Goal: Check status: Check status

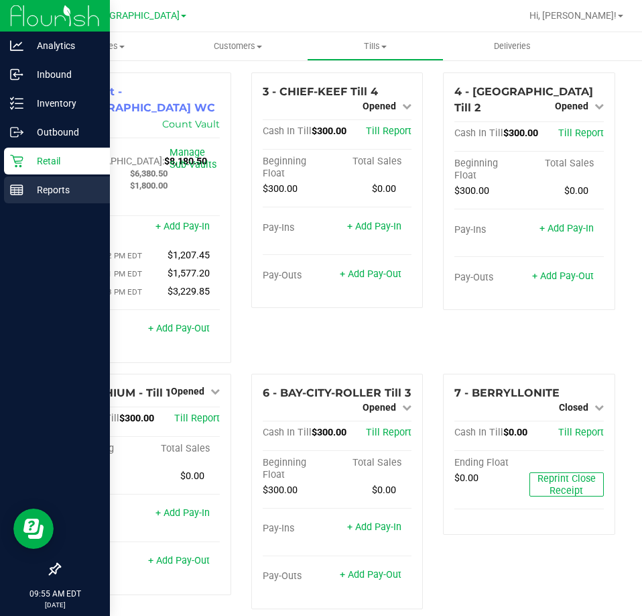
click at [15, 193] on icon at bounding box center [16, 189] width 13 height 13
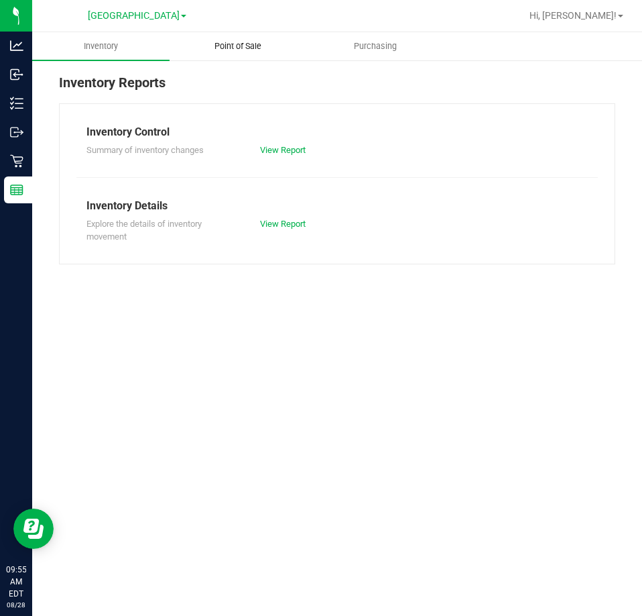
click at [242, 52] on uib-tab-heading "Point of Sale" at bounding box center [238, 46] width 136 height 27
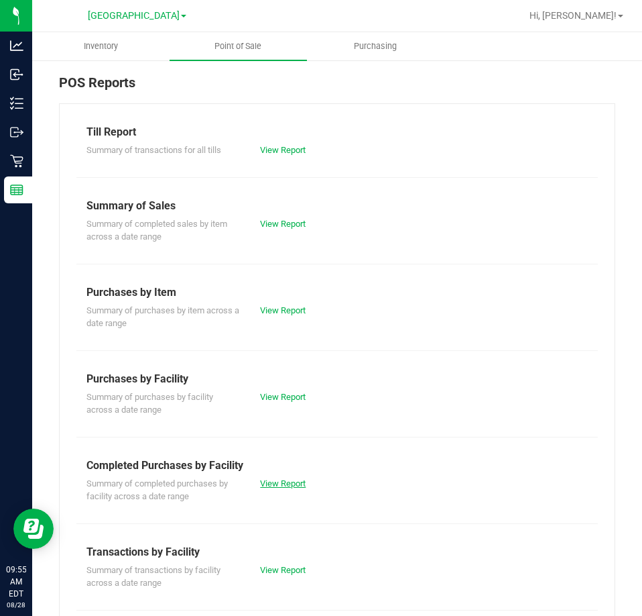
click at [279, 482] on link "View Report" at bounding box center [283, 483] width 46 height 10
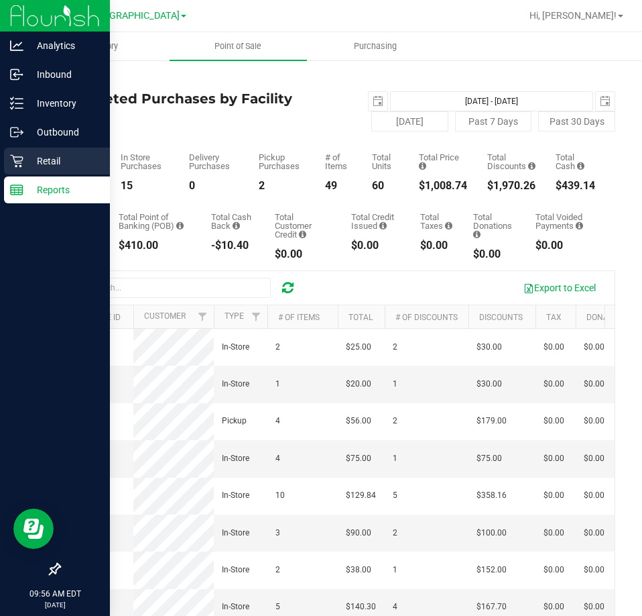
click at [42, 156] on p "Retail" at bounding box center [63, 161] width 80 height 16
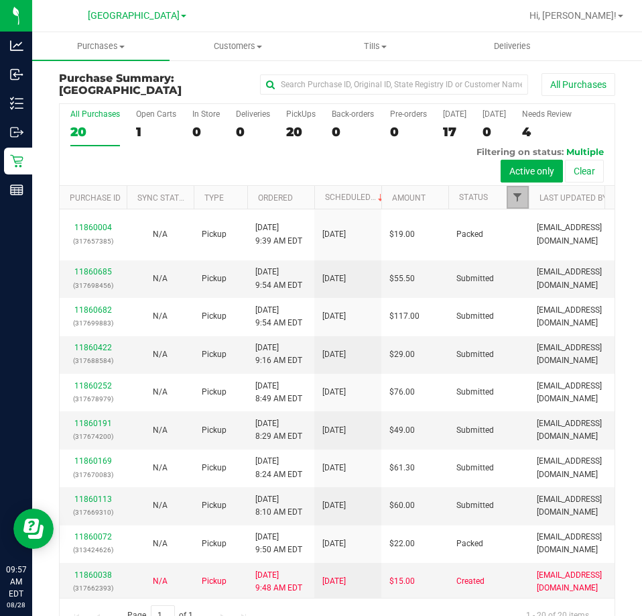
click at [516, 203] on span "Filter" at bounding box center [517, 197] width 11 height 11
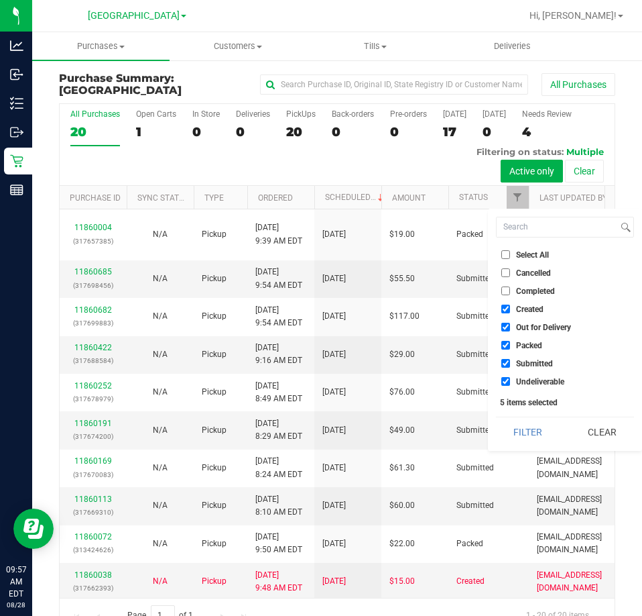
click at [528, 253] on span "Select All" at bounding box center [532, 255] width 33 height 8
click at [510, 253] on input "Select All" at bounding box center [506, 254] width 9 height 9
checkbox input "true"
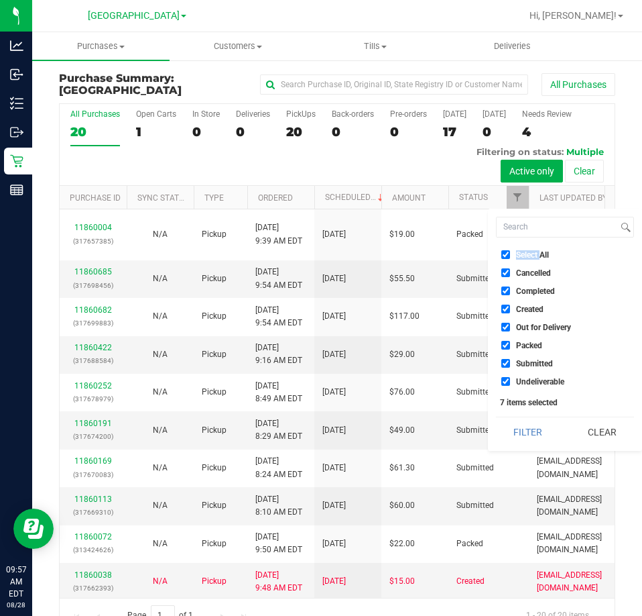
click at [528, 253] on span "Select All" at bounding box center [532, 255] width 33 height 8
click at [510, 253] on input "Select All" at bounding box center [506, 254] width 9 height 9
checkbox input "false"
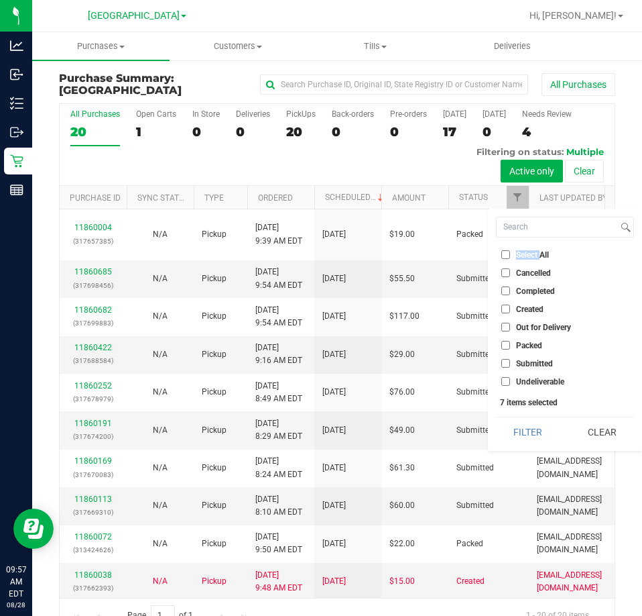
checkbox input "false"
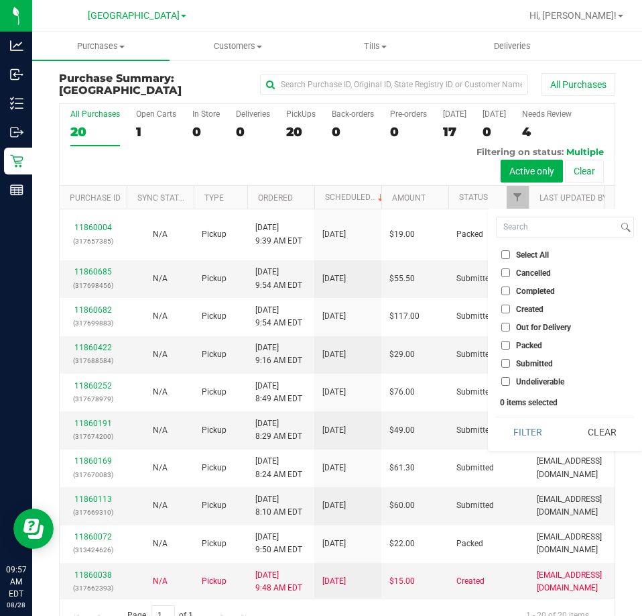
click at [524, 365] on span "Submitted" at bounding box center [534, 363] width 37 height 8
click at [510, 365] on input "Submitted" at bounding box center [506, 363] width 9 height 9
checkbox input "true"
click at [539, 429] on button "Filter" at bounding box center [528, 432] width 64 height 30
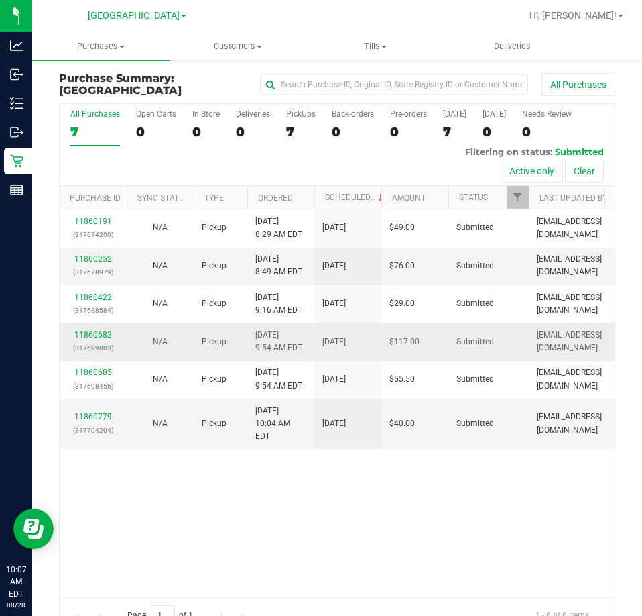
drag, startPoint x: 435, startPoint y: 498, endPoint x: 339, endPoint y: 336, distance: 187.9
click at [432, 498] on div "11860191 (317674200) N/A Pickup [DATE] 8:29 AM EDT 8/28/2025 $49.00 Submitted […" at bounding box center [337, 403] width 555 height 388
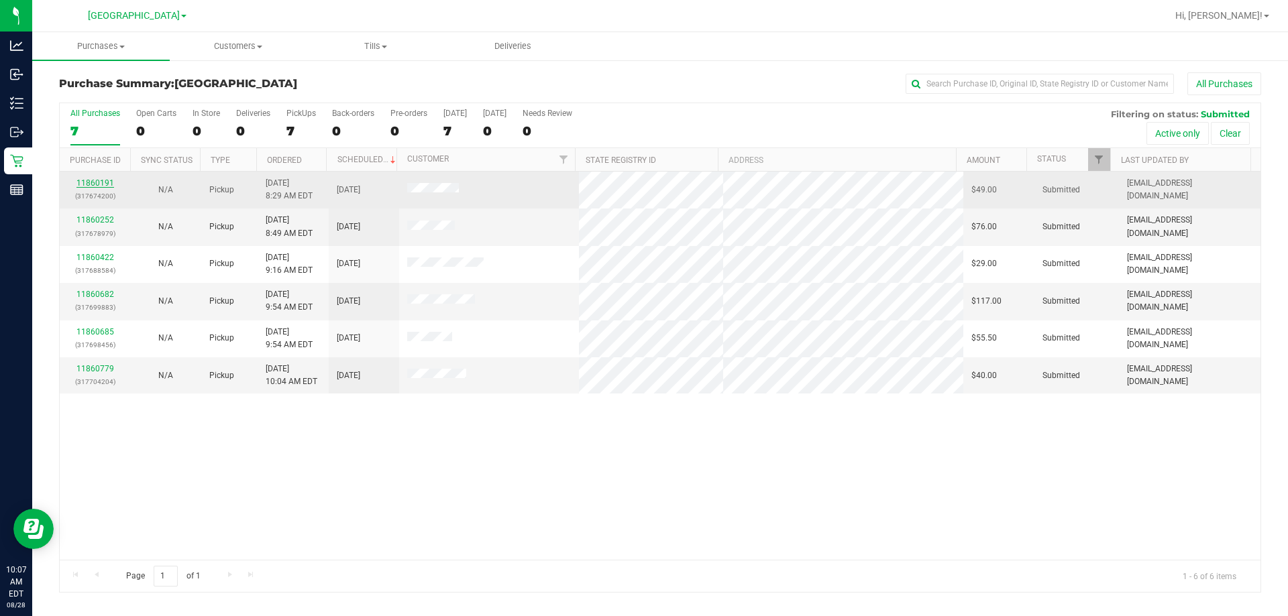
click at [101, 180] on link "11860191" at bounding box center [95, 182] width 38 height 9
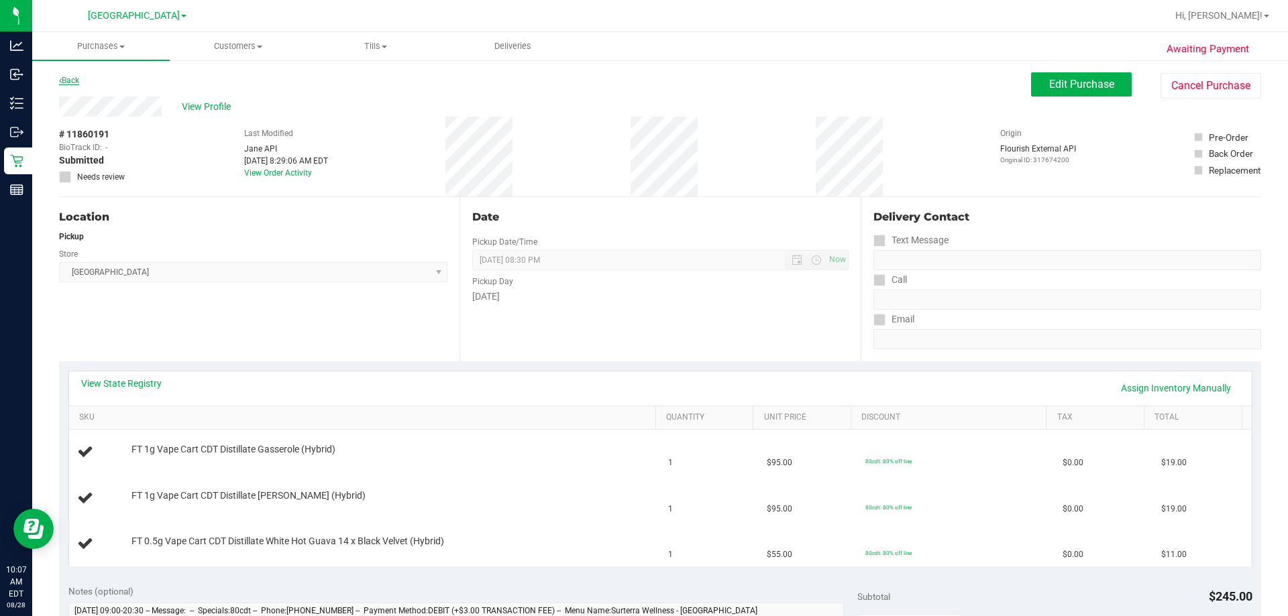
click at [74, 84] on link "Back" at bounding box center [69, 80] width 20 height 9
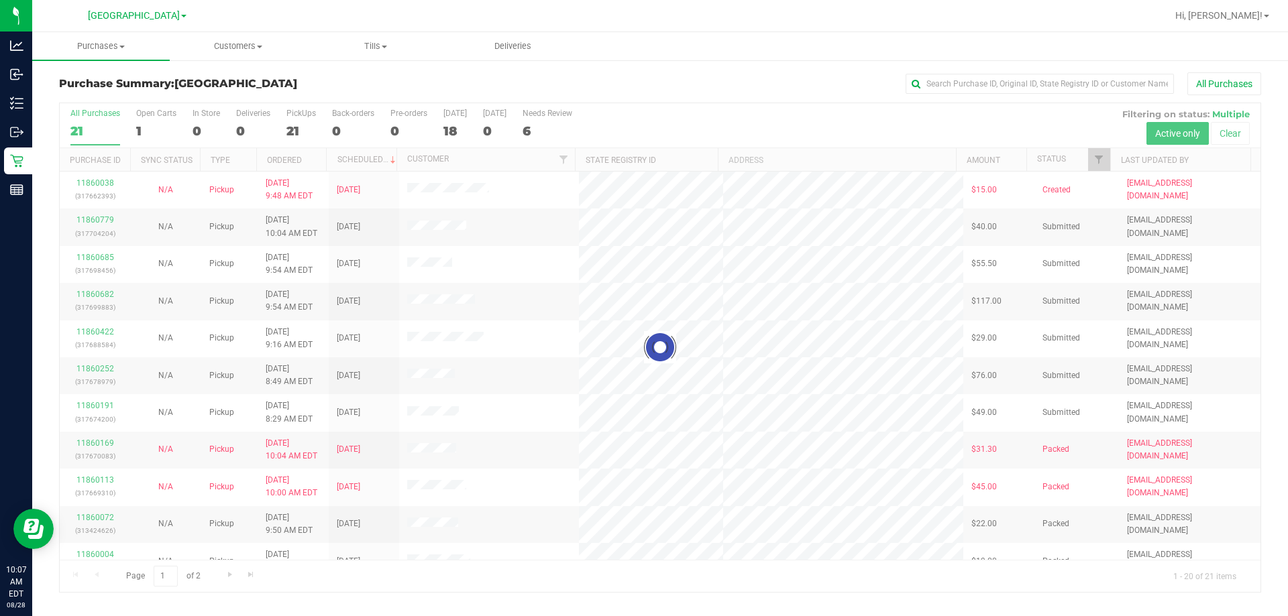
click at [642, 162] on div at bounding box center [660, 347] width 1200 height 489
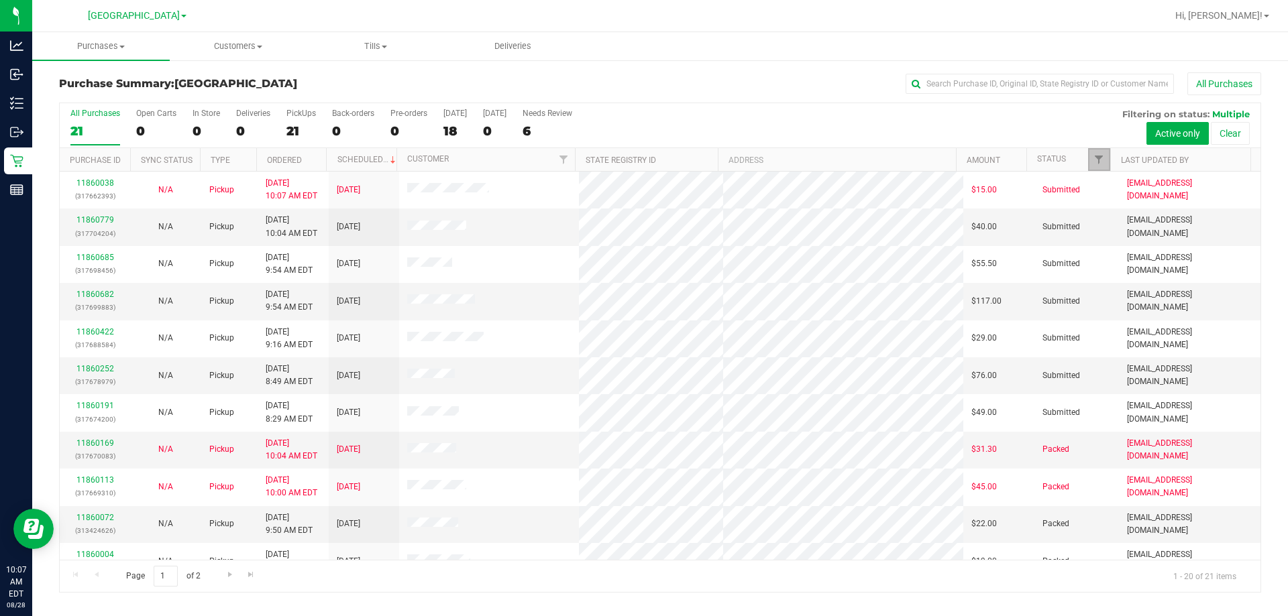
click at [642, 162] on link "Filter" at bounding box center [1099, 159] width 22 height 23
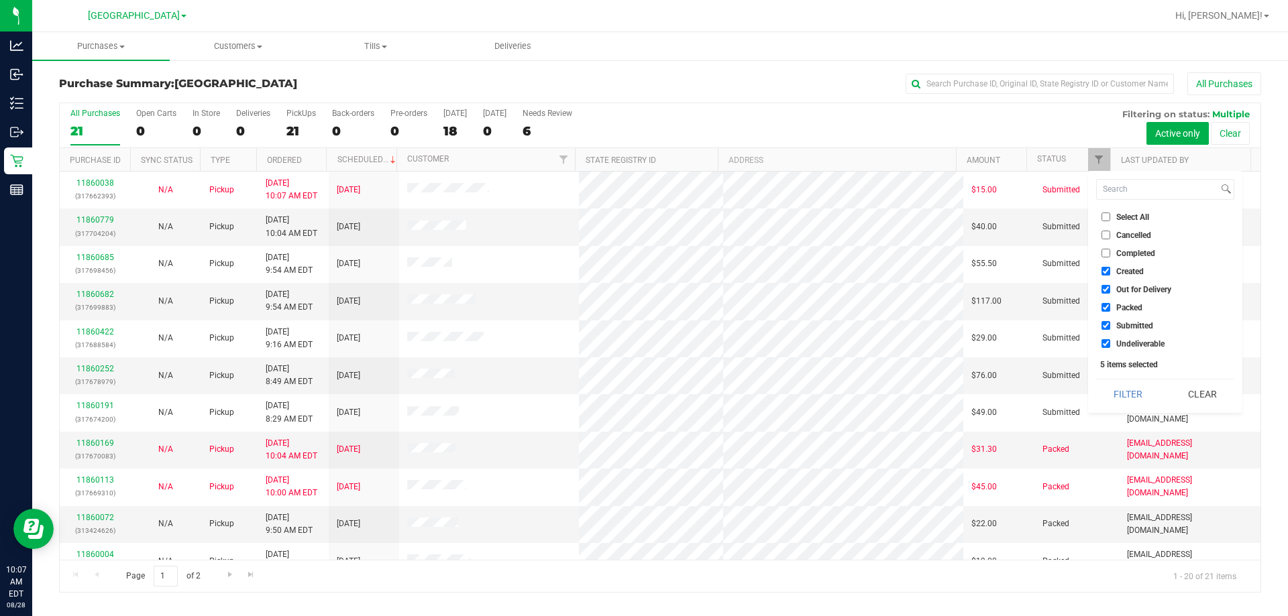
click at [642, 217] on span "Select All" at bounding box center [1132, 217] width 33 height 8
click at [642, 217] on input "Select All" at bounding box center [1105, 217] width 9 height 9
checkbox input "true"
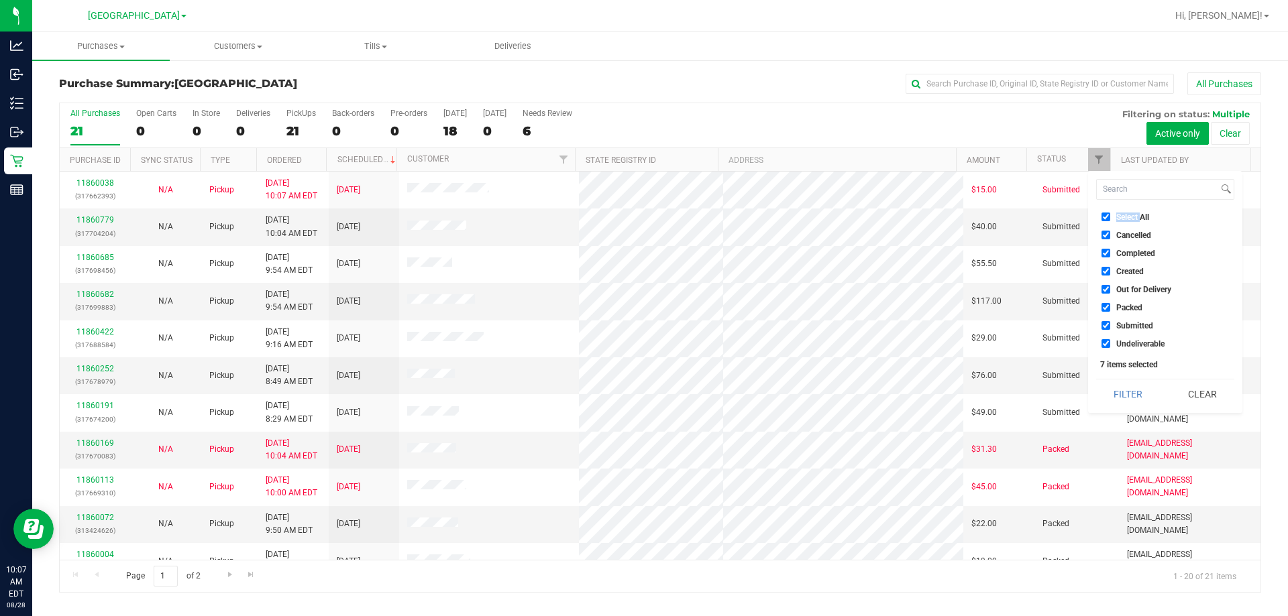
click at [642, 217] on span "Select All" at bounding box center [1132, 217] width 33 height 8
click at [642, 217] on input "Select All" at bounding box center [1105, 217] width 9 height 9
checkbox input "false"
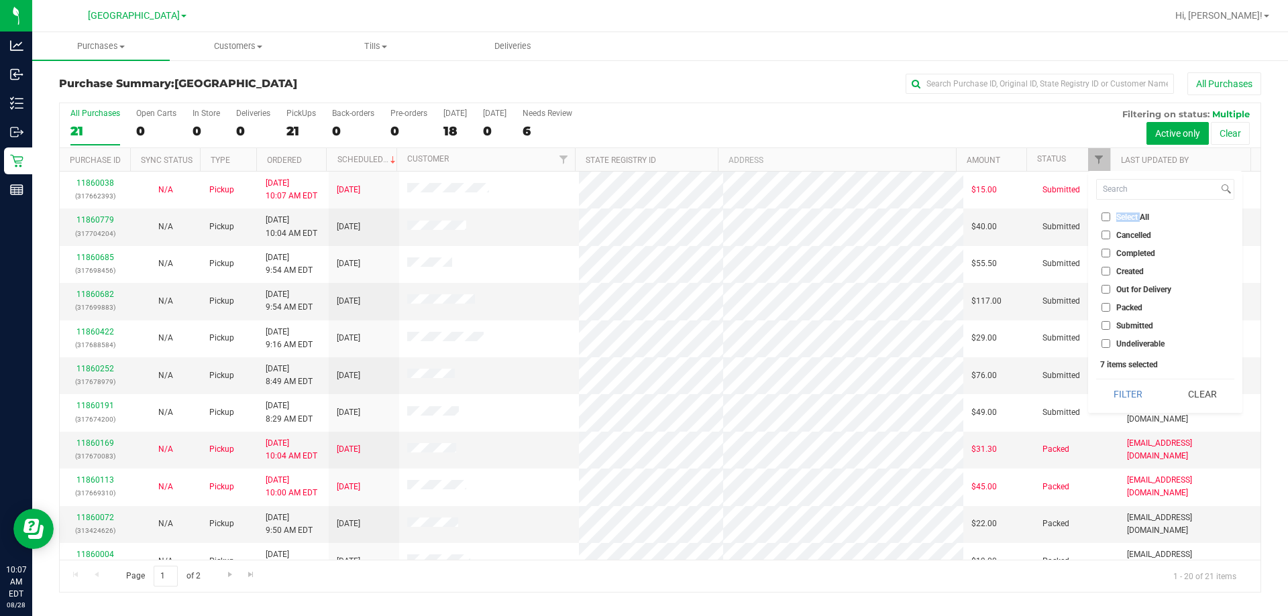
checkbox input "false"
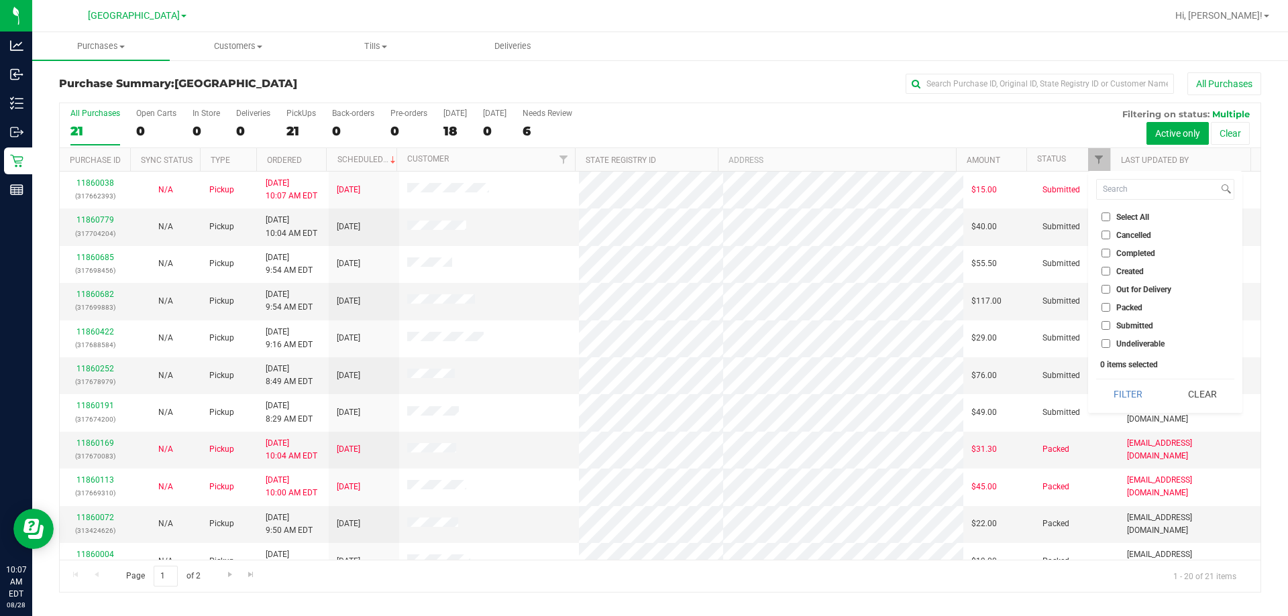
click at [642, 328] on span "Submitted" at bounding box center [1134, 326] width 37 height 8
click at [642, 328] on input "Submitted" at bounding box center [1105, 325] width 9 height 9
checkbox input "true"
click at [642, 394] on button "Filter" at bounding box center [1128, 395] width 64 height 30
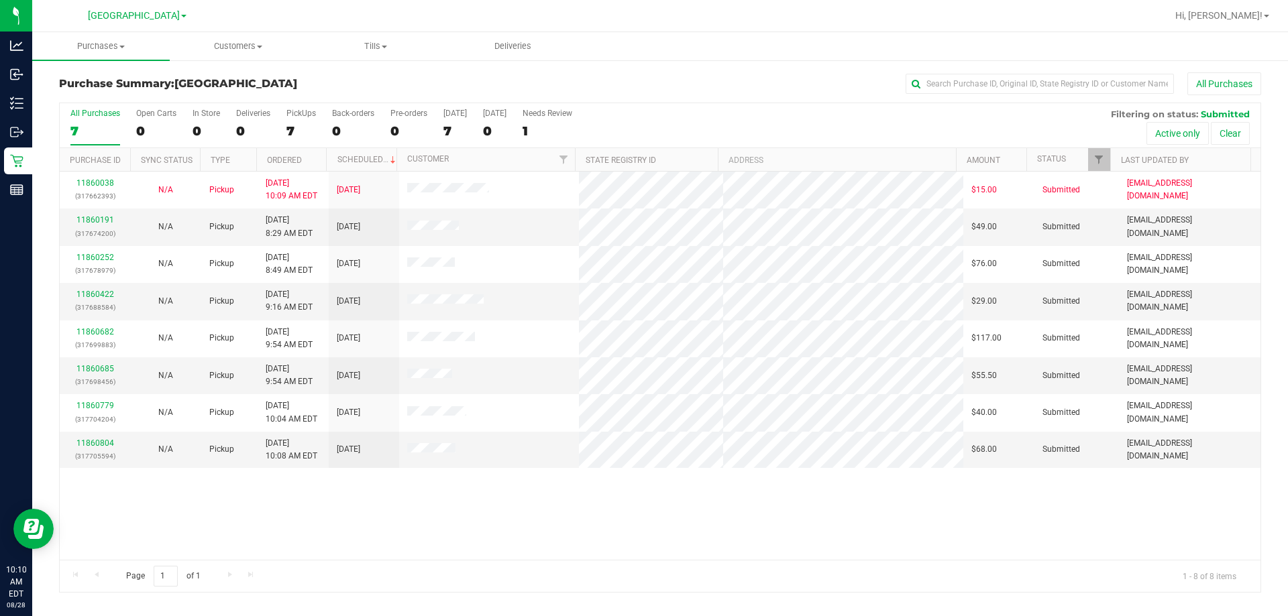
click at [642, 530] on div "11860038 (317662393) N/A Pickup [DATE] 10:09 AM EDT 8/28/2025 $15.00 Submitted …" at bounding box center [660, 366] width 1200 height 388
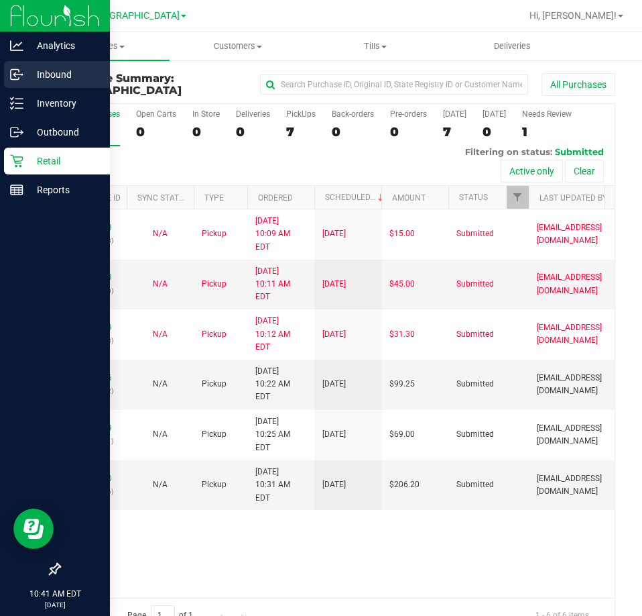
click at [50, 80] on p "Inbound" at bounding box center [63, 74] width 80 height 16
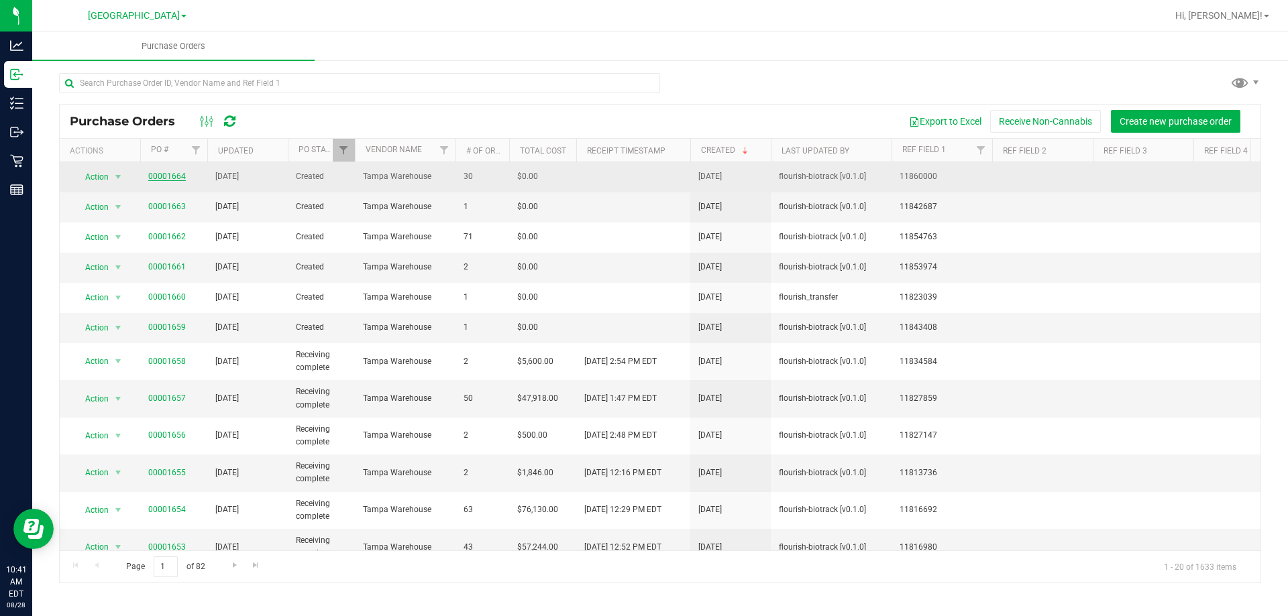
click at [166, 177] on link "00001664" at bounding box center [167, 176] width 38 height 9
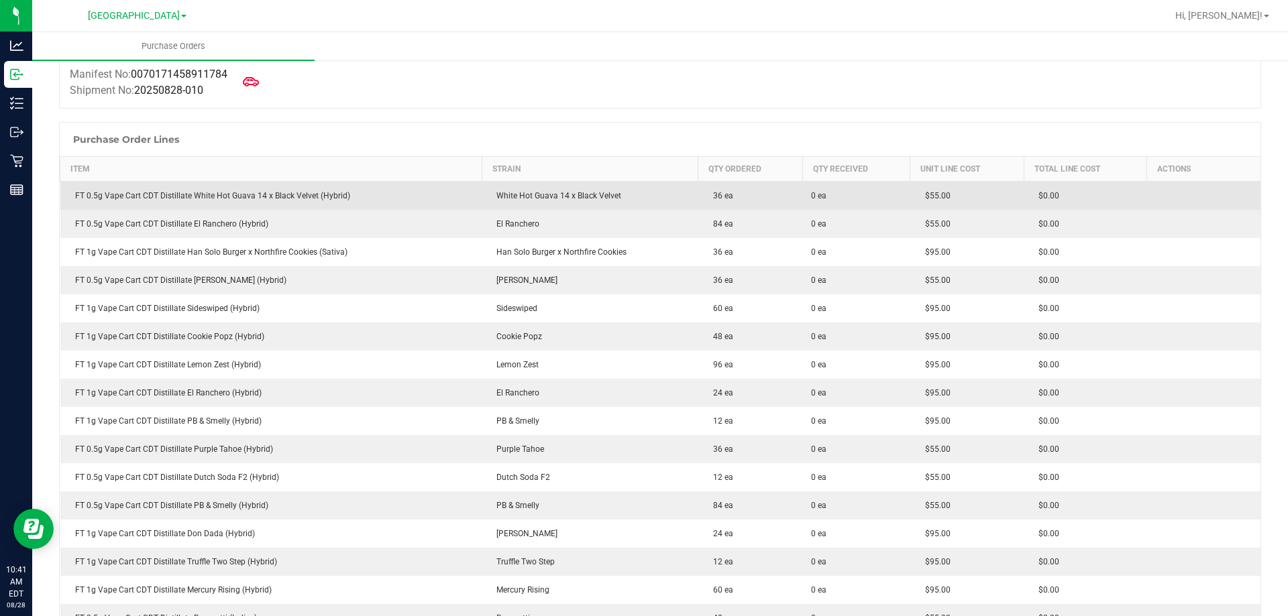
scroll to position [67, 0]
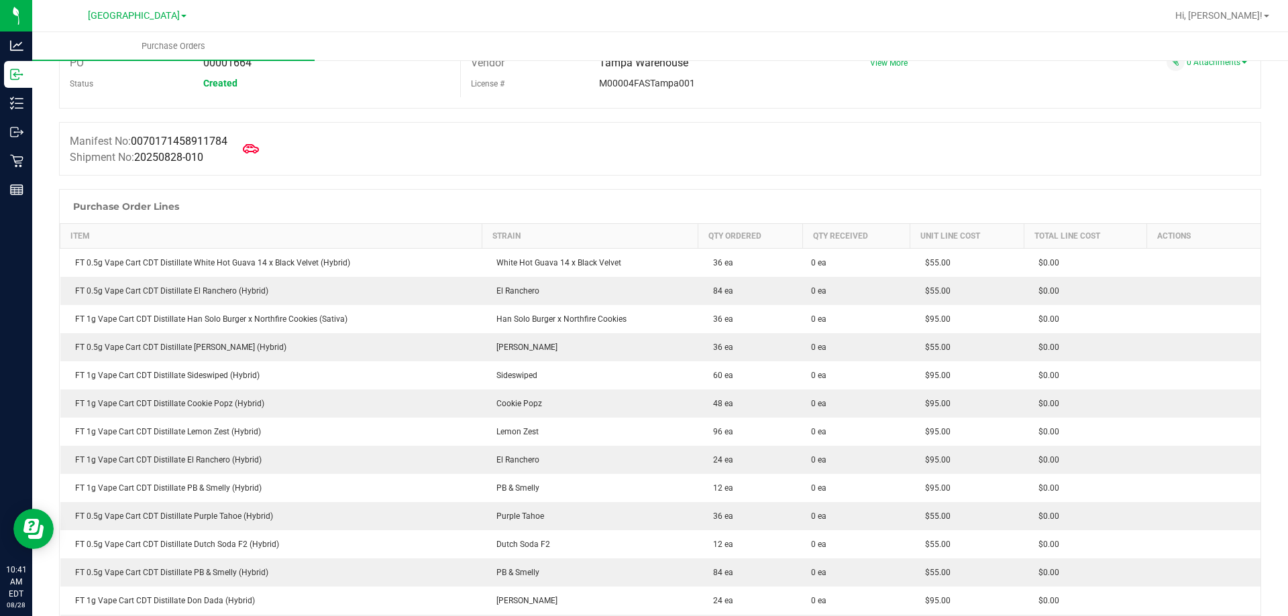
click at [373, 184] on div at bounding box center [660, 182] width 1202 height 13
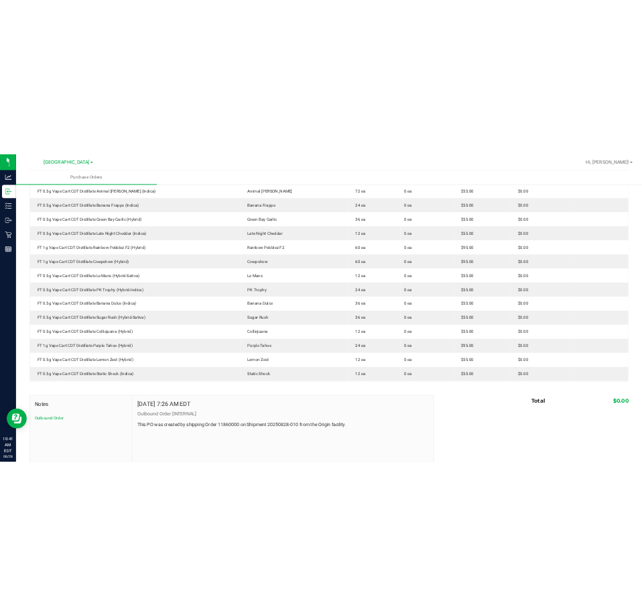
scroll to position [738, 0]
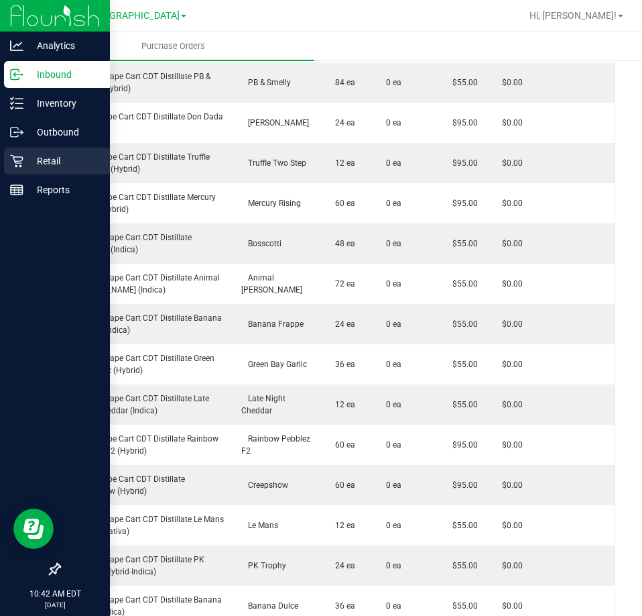
click at [21, 155] on icon at bounding box center [16, 160] width 13 height 13
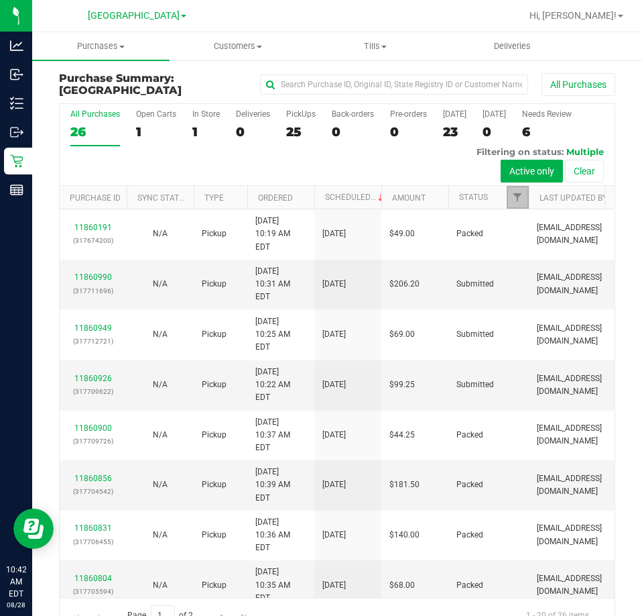
click at [515, 198] on span "Filter" at bounding box center [517, 197] width 11 height 11
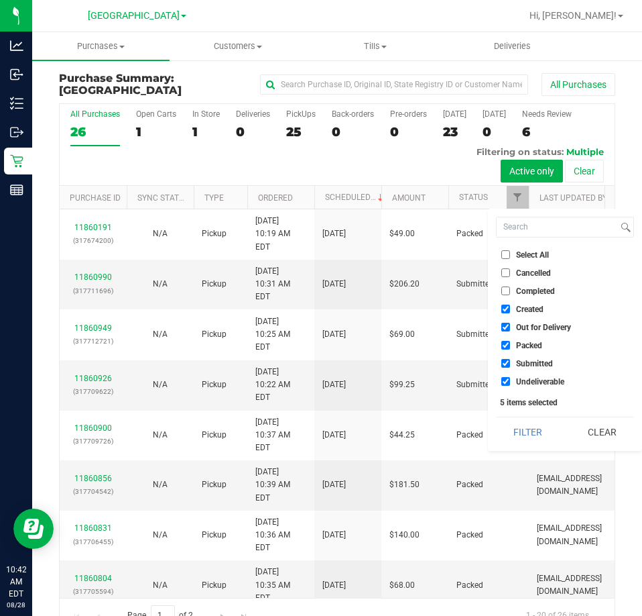
click at [518, 253] on span "Select All" at bounding box center [532, 255] width 33 height 8
click at [510, 253] on input "Select All" at bounding box center [506, 254] width 9 height 9
checkbox input "true"
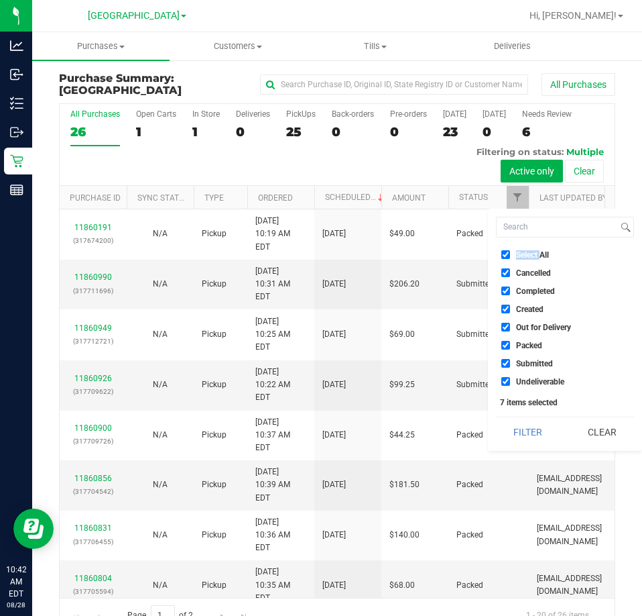
click at [518, 253] on span "Select All" at bounding box center [532, 255] width 33 height 8
click at [510, 253] on input "Select All" at bounding box center [506, 254] width 9 height 9
checkbox input "false"
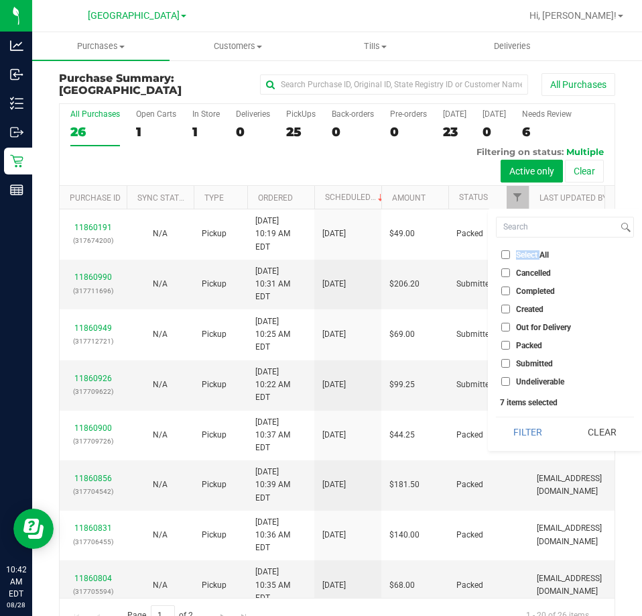
checkbox input "false"
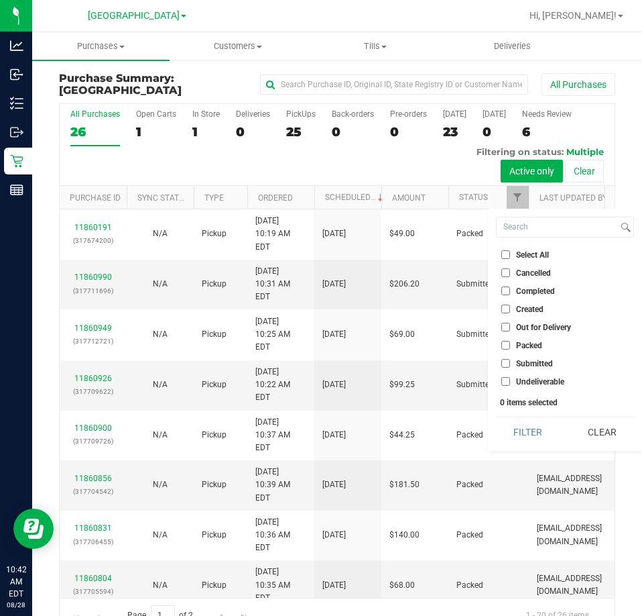
click at [544, 363] on span "Submitted" at bounding box center [534, 363] width 37 height 8
click at [510, 363] on input "Submitted" at bounding box center [506, 363] width 9 height 9
checkbox input "true"
click at [517, 434] on button "Filter" at bounding box center [528, 432] width 64 height 30
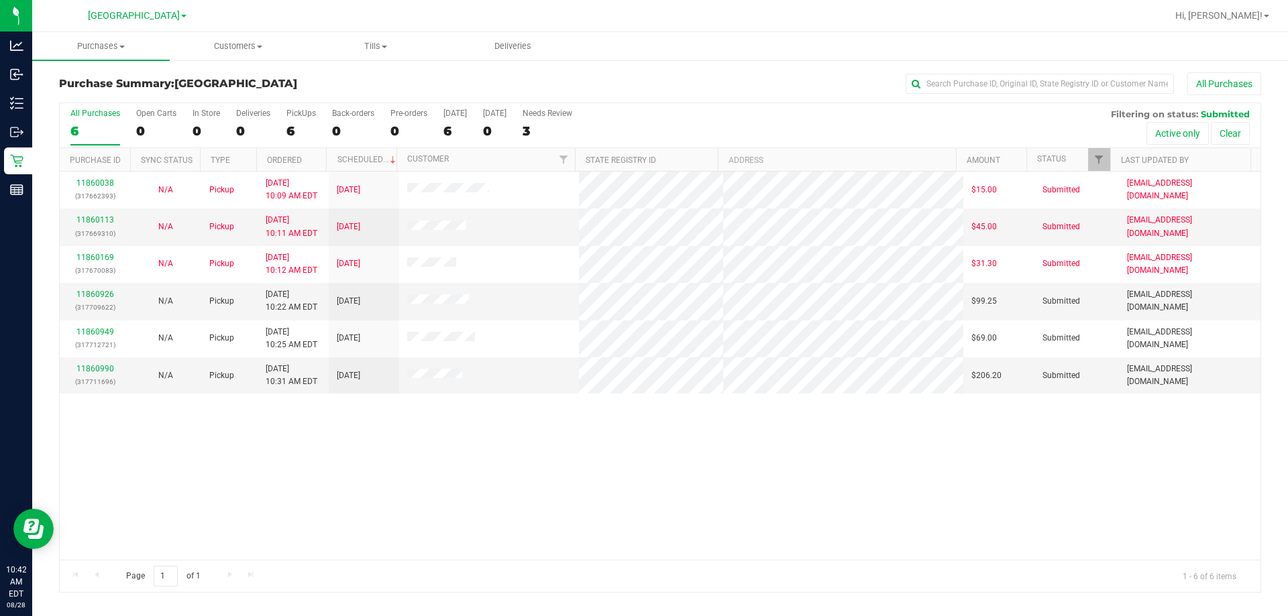
click at [361, 463] on div "11860038 (317662393) N/A Pickup [DATE] 10:09 AM EDT 8/28/2025 $15.00 Submitted …" at bounding box center [660, 366] width 1200 height 388
click at [259, 502] on div "11860038 (317662393) N/A Pickup [DATE] 10:09 AM EDT 8/28/2025 $15.00 Submitted …" at bounding box center [660, 366] width 1200 height 388
